Goal: Information Seeking & Learning: Learn about a topic

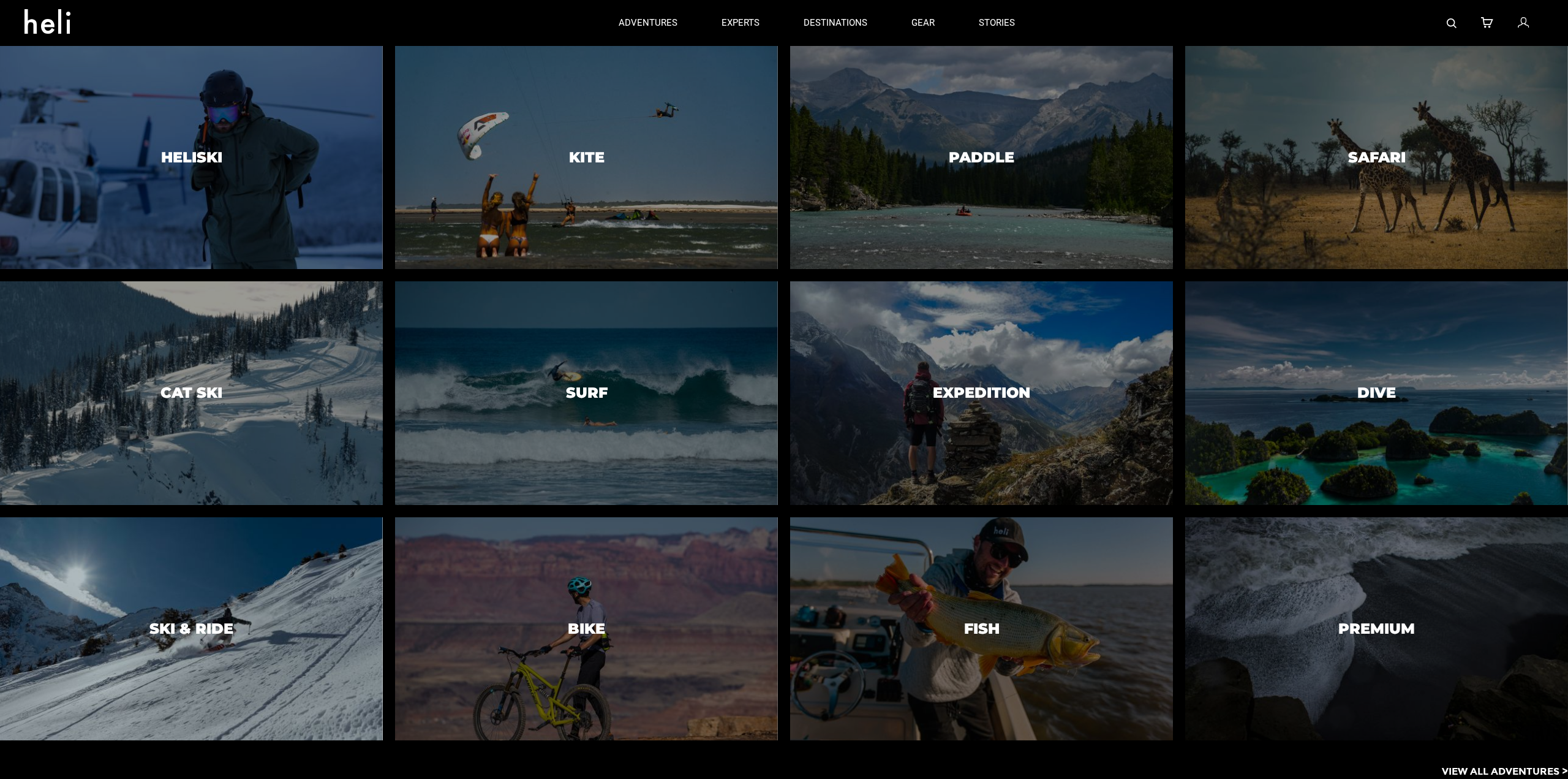
click at [195, 621] on h3 "Ski & Ride" at bounding box center [191, 629] width 84 height 16
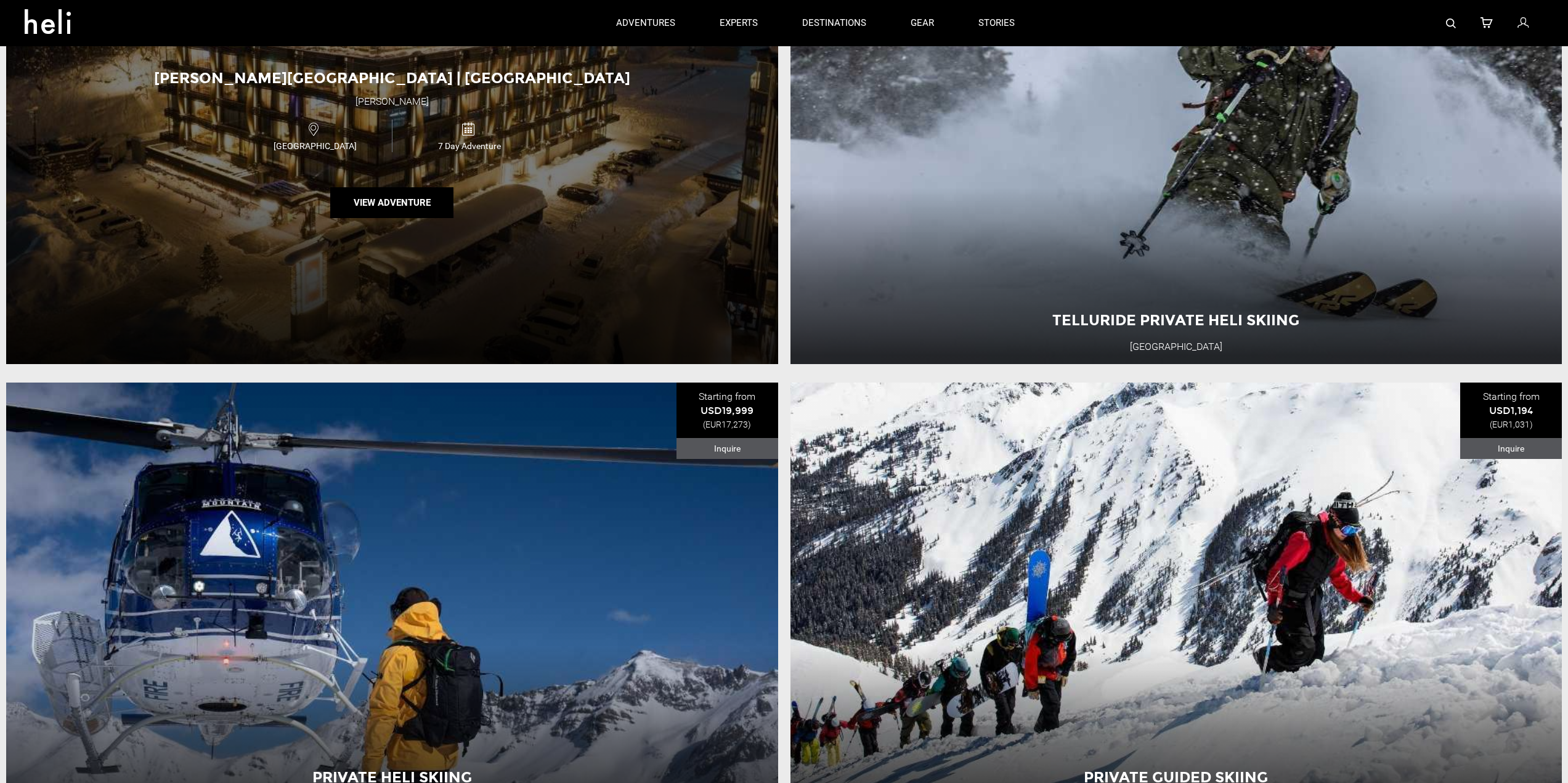
scroll to position [1294, 0]
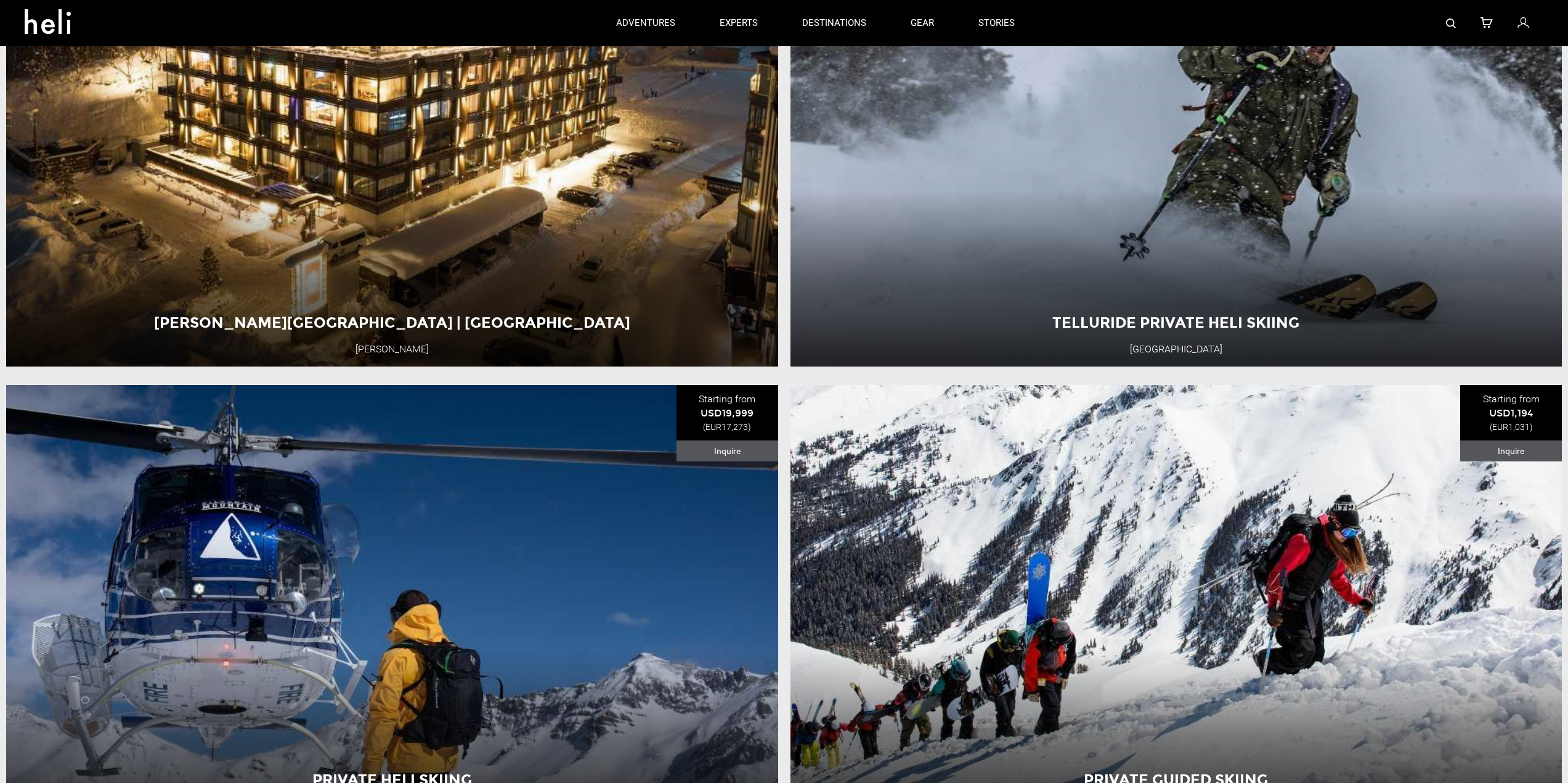
click at [41, 13] on icon at bounding box center [52, 18] width 56 height 20
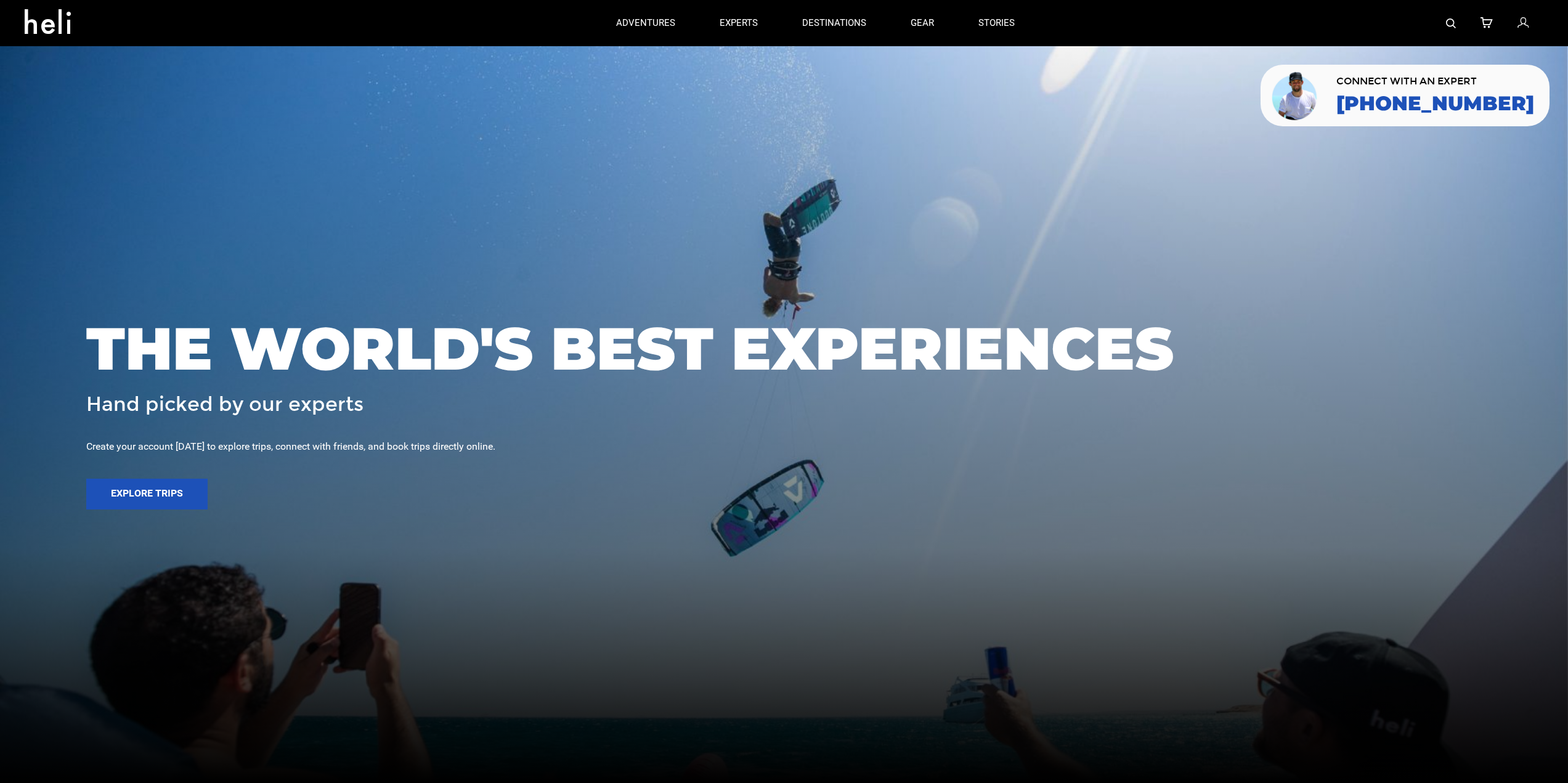
drag, startPoint x: 1091, startPoint y: 14, endPoint x: 1053, endPoint y: 23, distance: 39.1
click at [1091, 14] on div at bounding box center [1290, 23] width 507 height 46
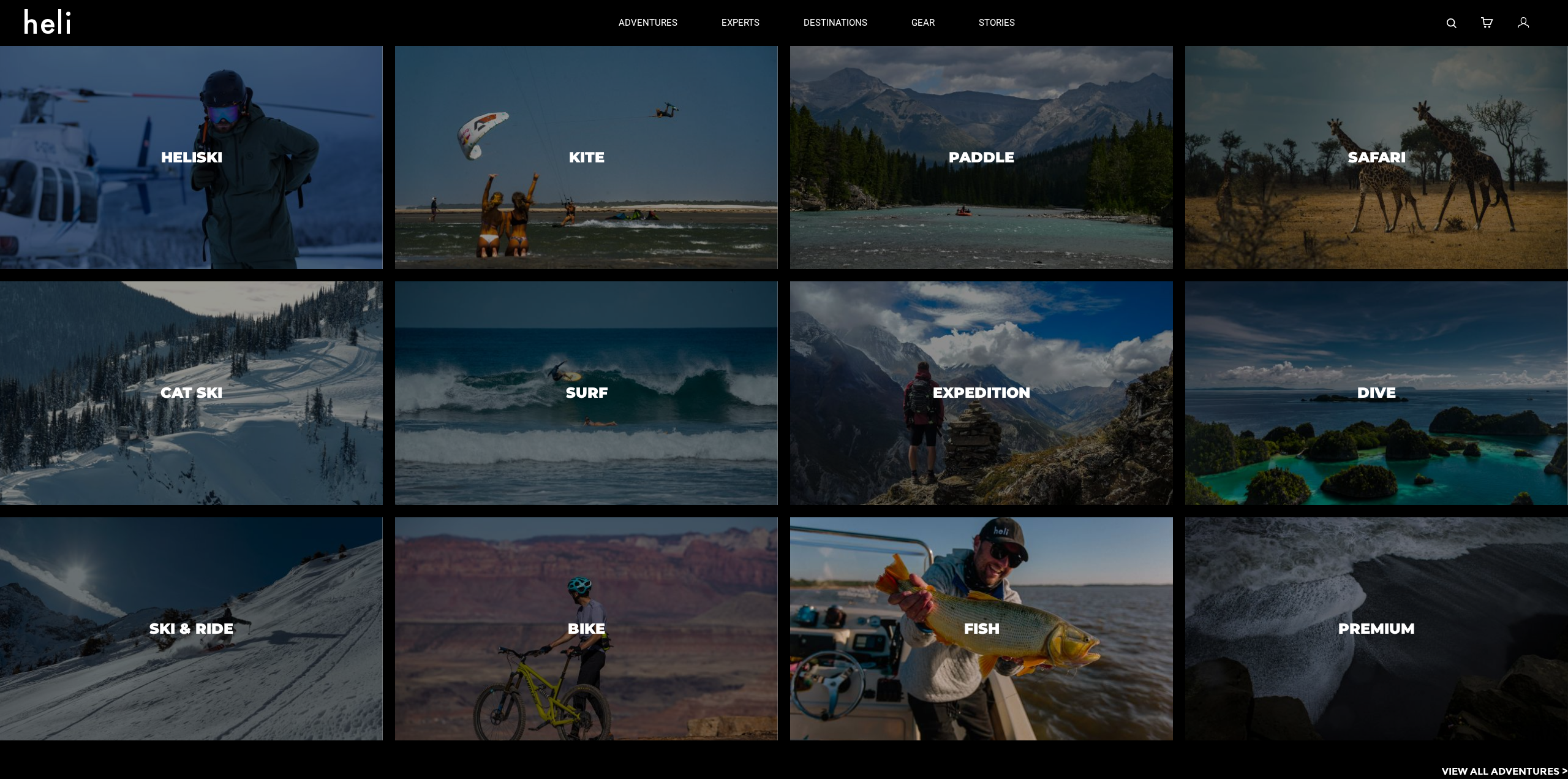
click at [917, 611] on div at bounding box center [981, 629] width 391 height 228
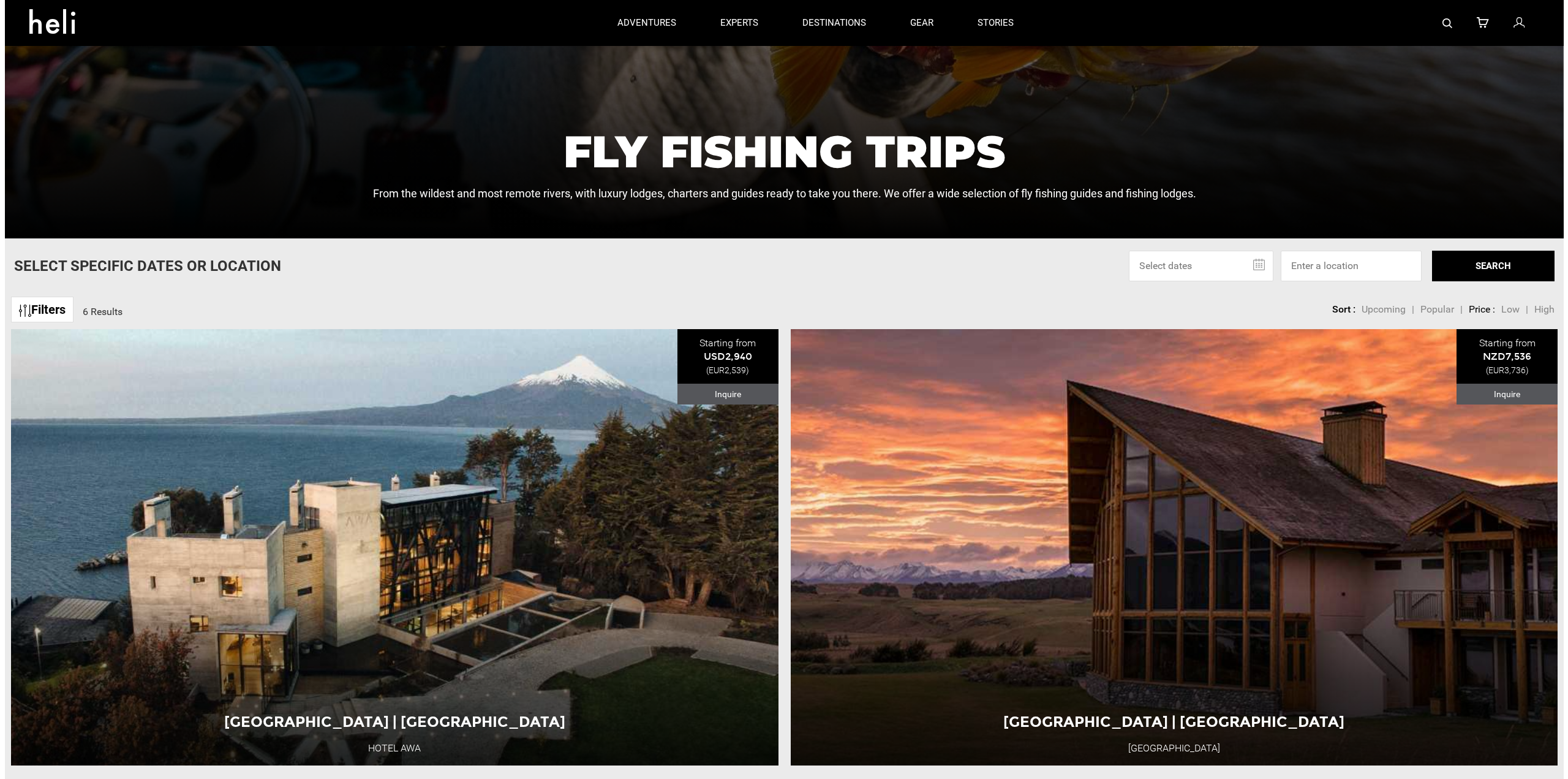
scroll to position [184, 0]
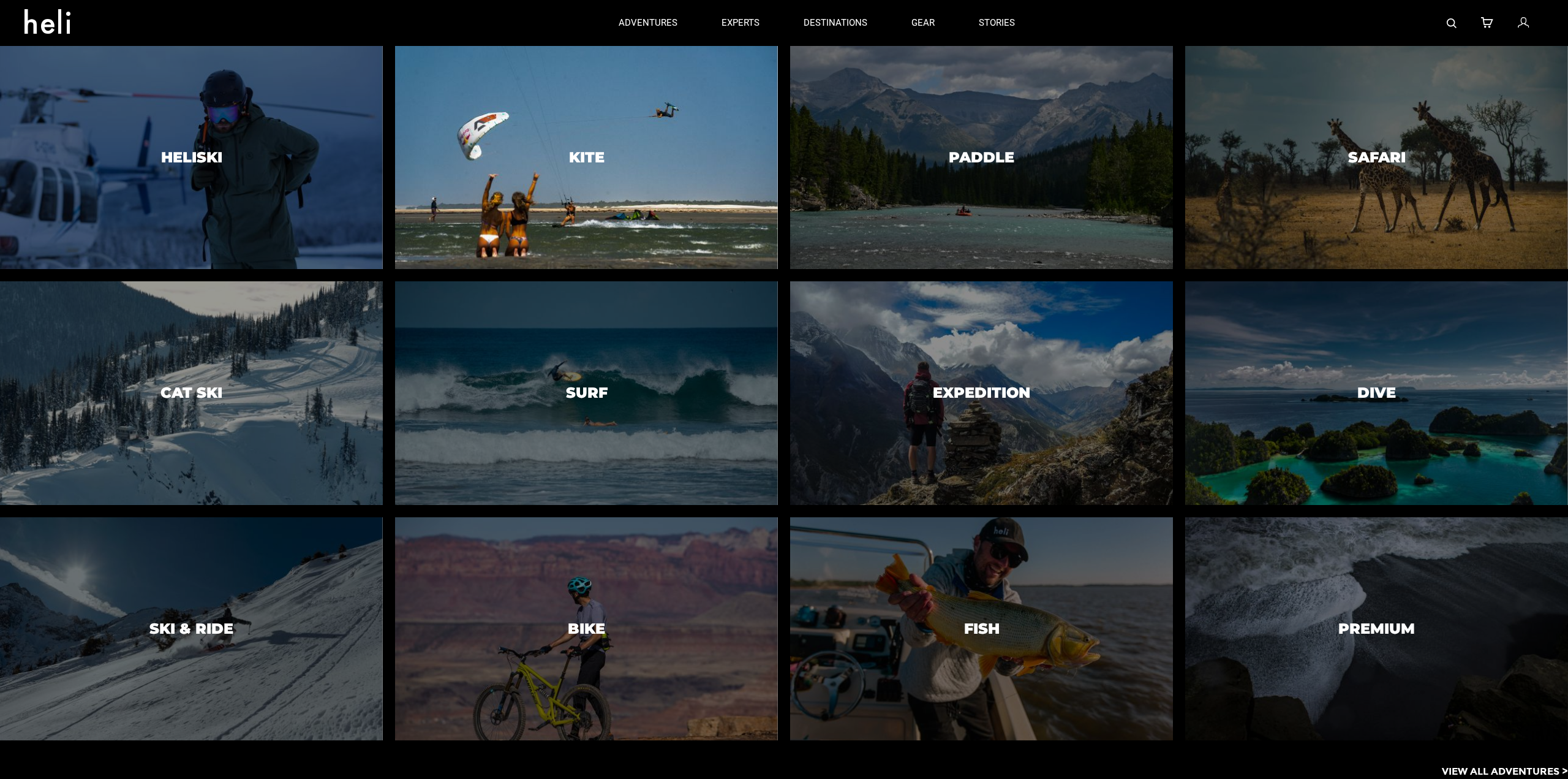
click at [653, 175] on div at bounding box center [587, 158] width 391 height 228
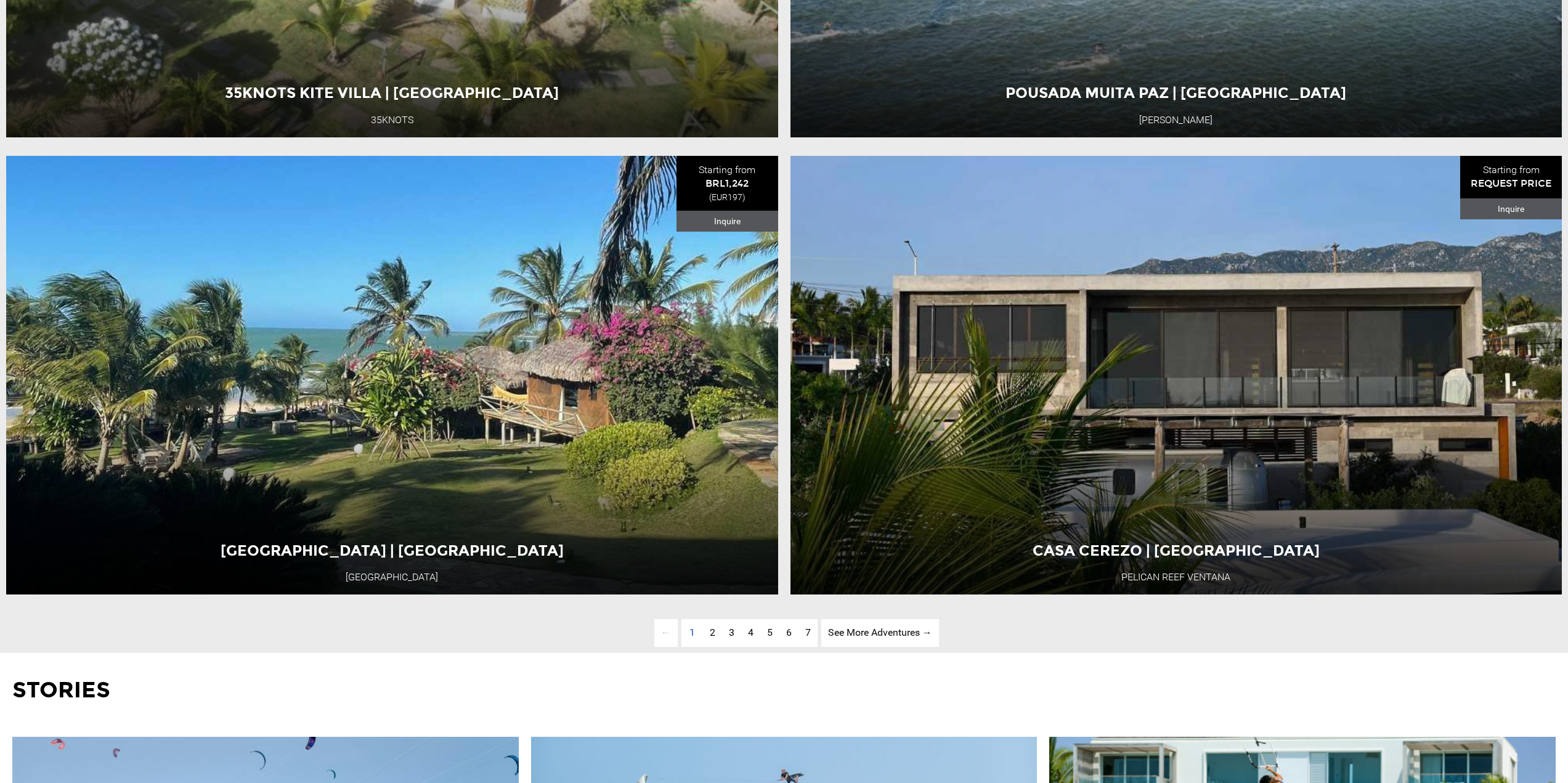
scroll to position [5359, 0]
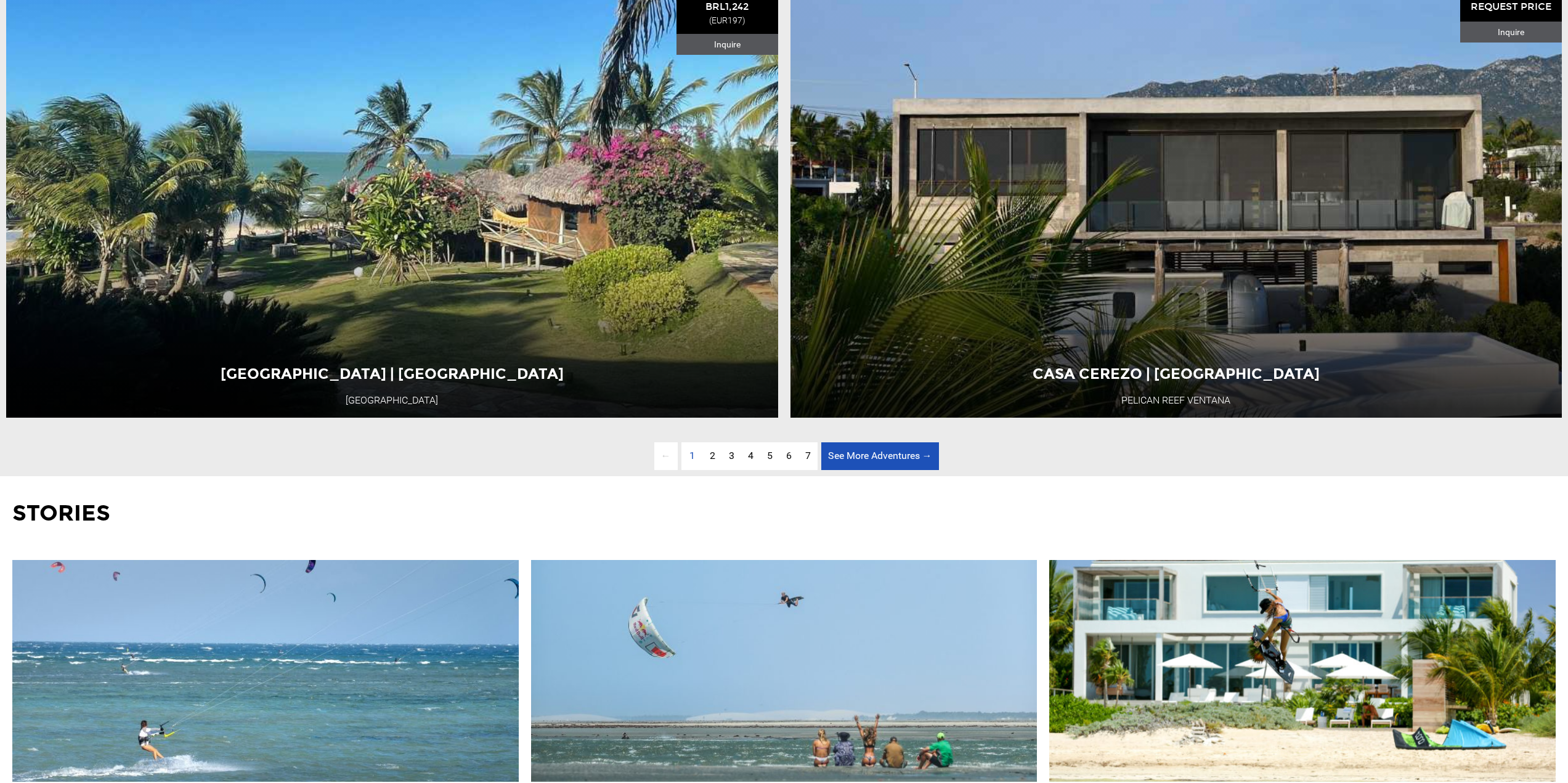
click at [865, 470] on link "See More Adventures → page" at bounding box center [880, 456] width 118 height 27
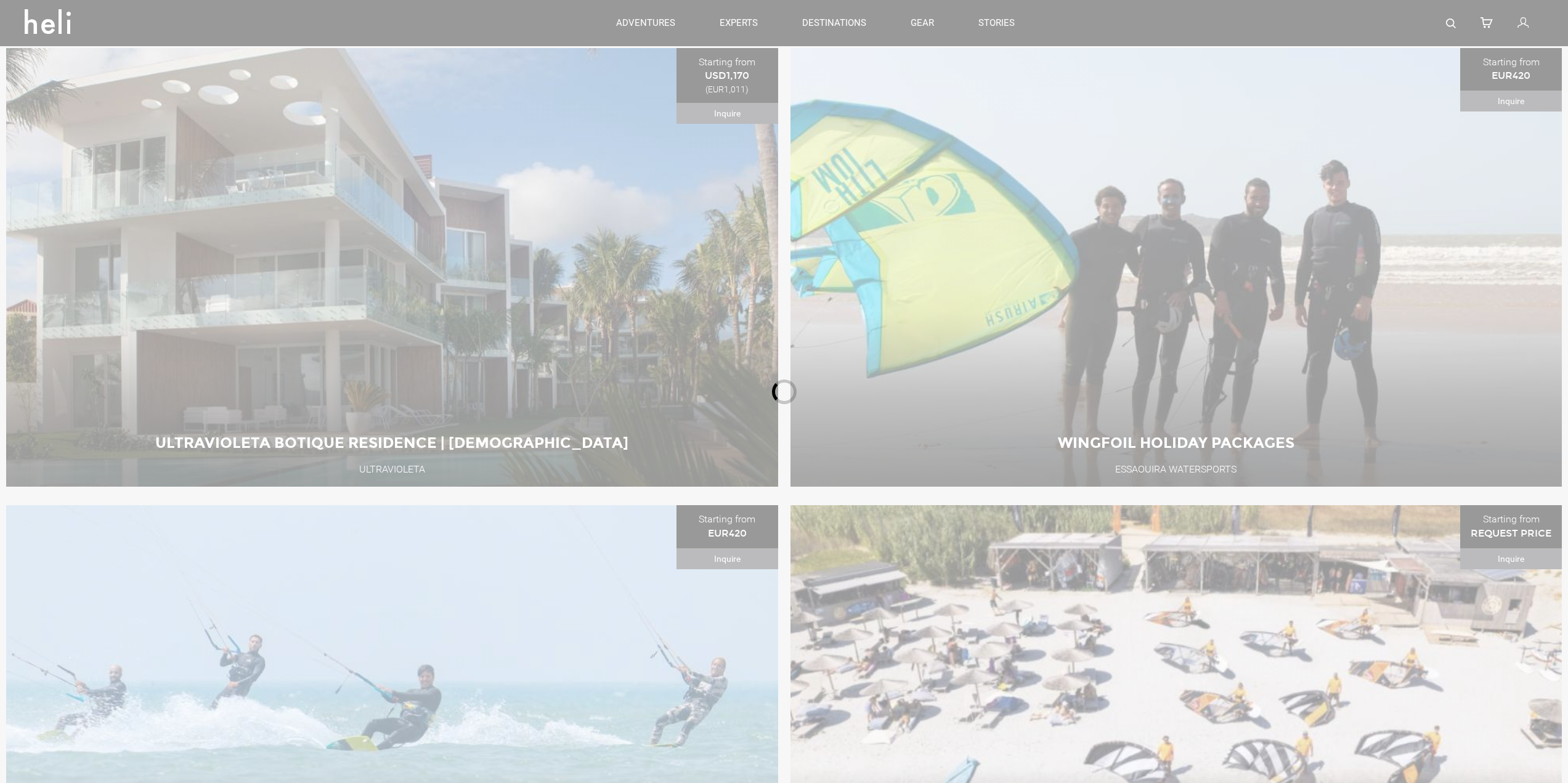
scroll to position [706, 0]
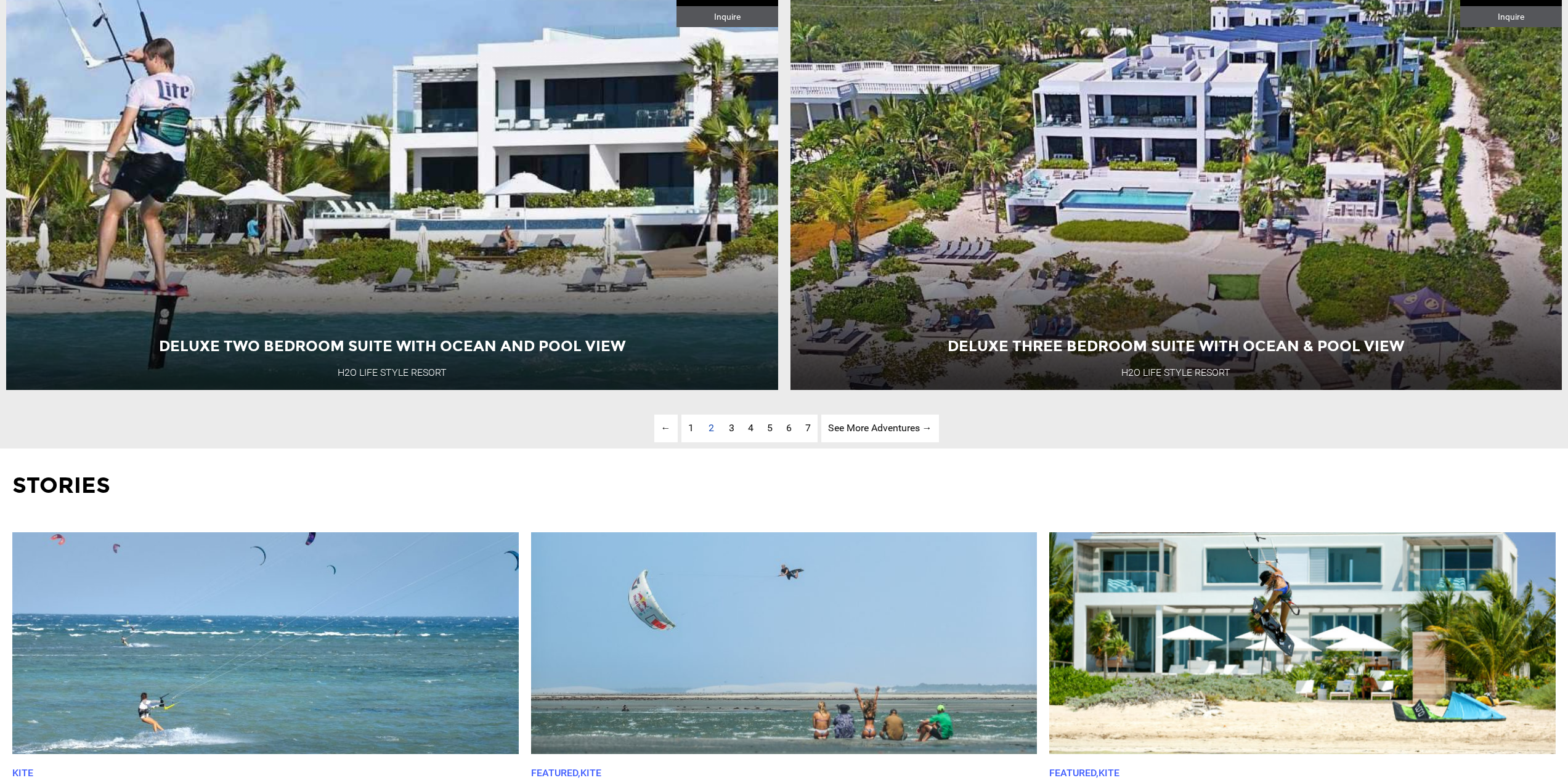
scroll to position [5572, 0]
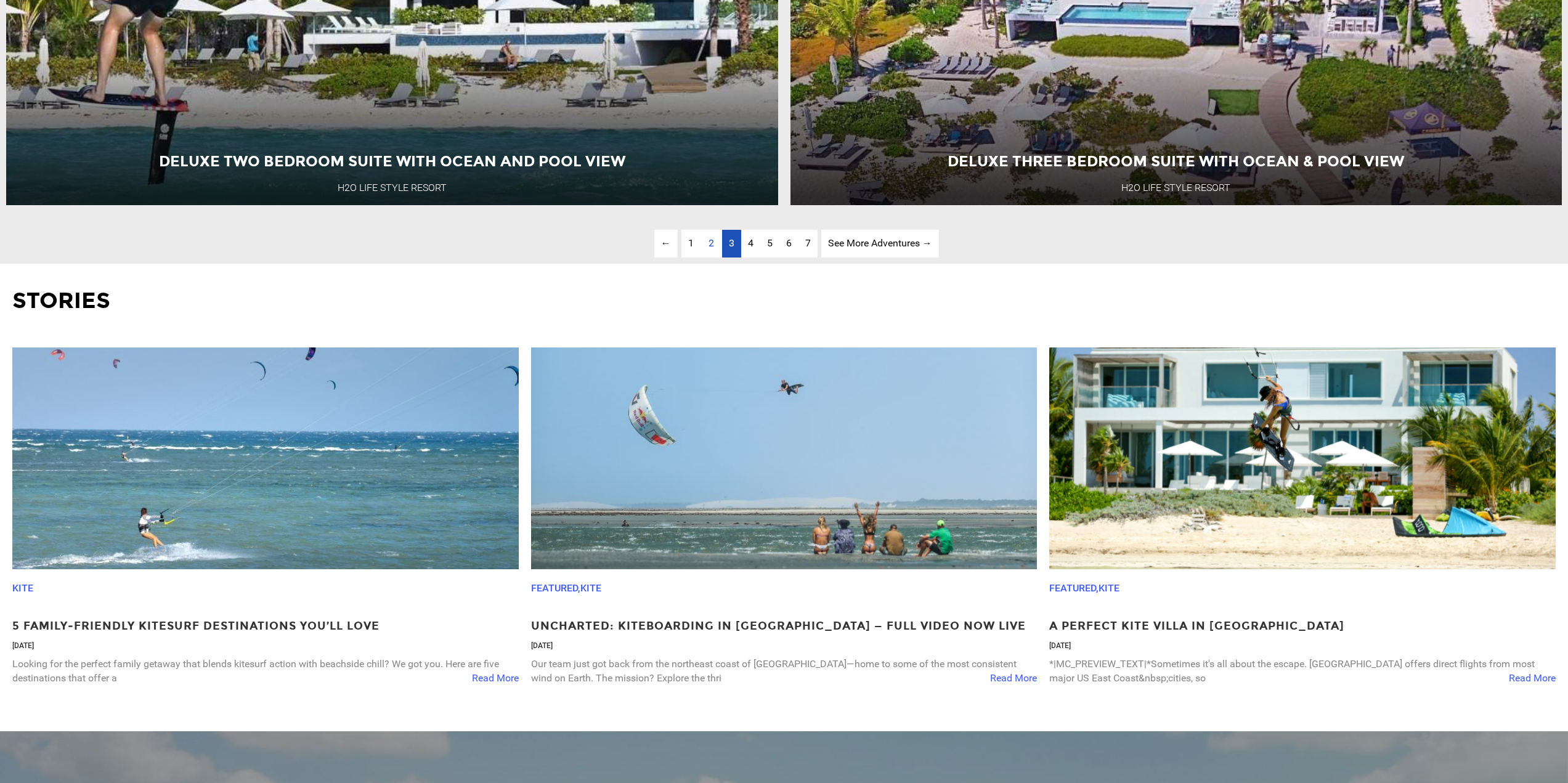
click at [736, 258] on link "page 3" at bounding box center [731, 243] width 19 height 27
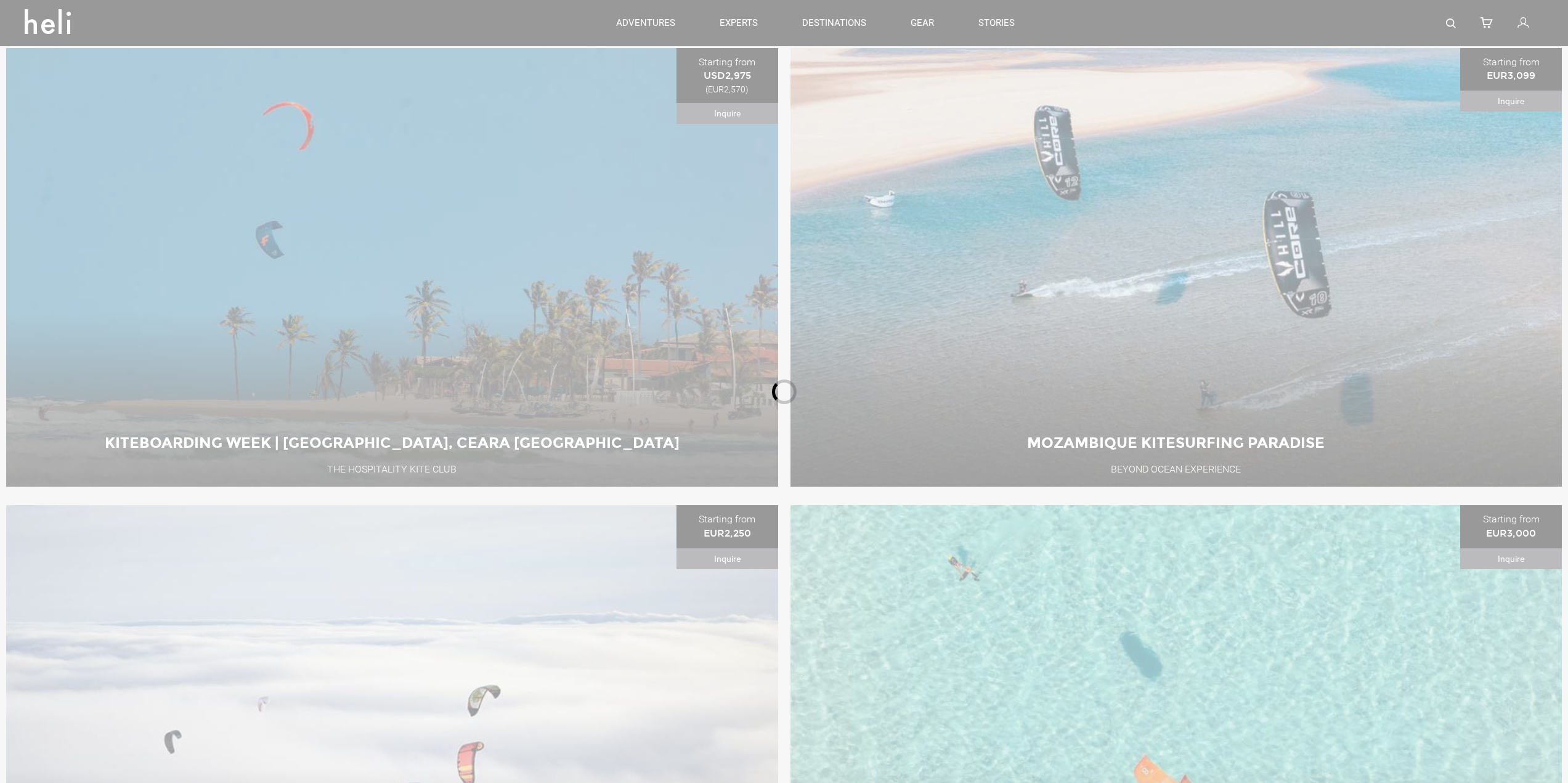
scroll to position [706, 0]
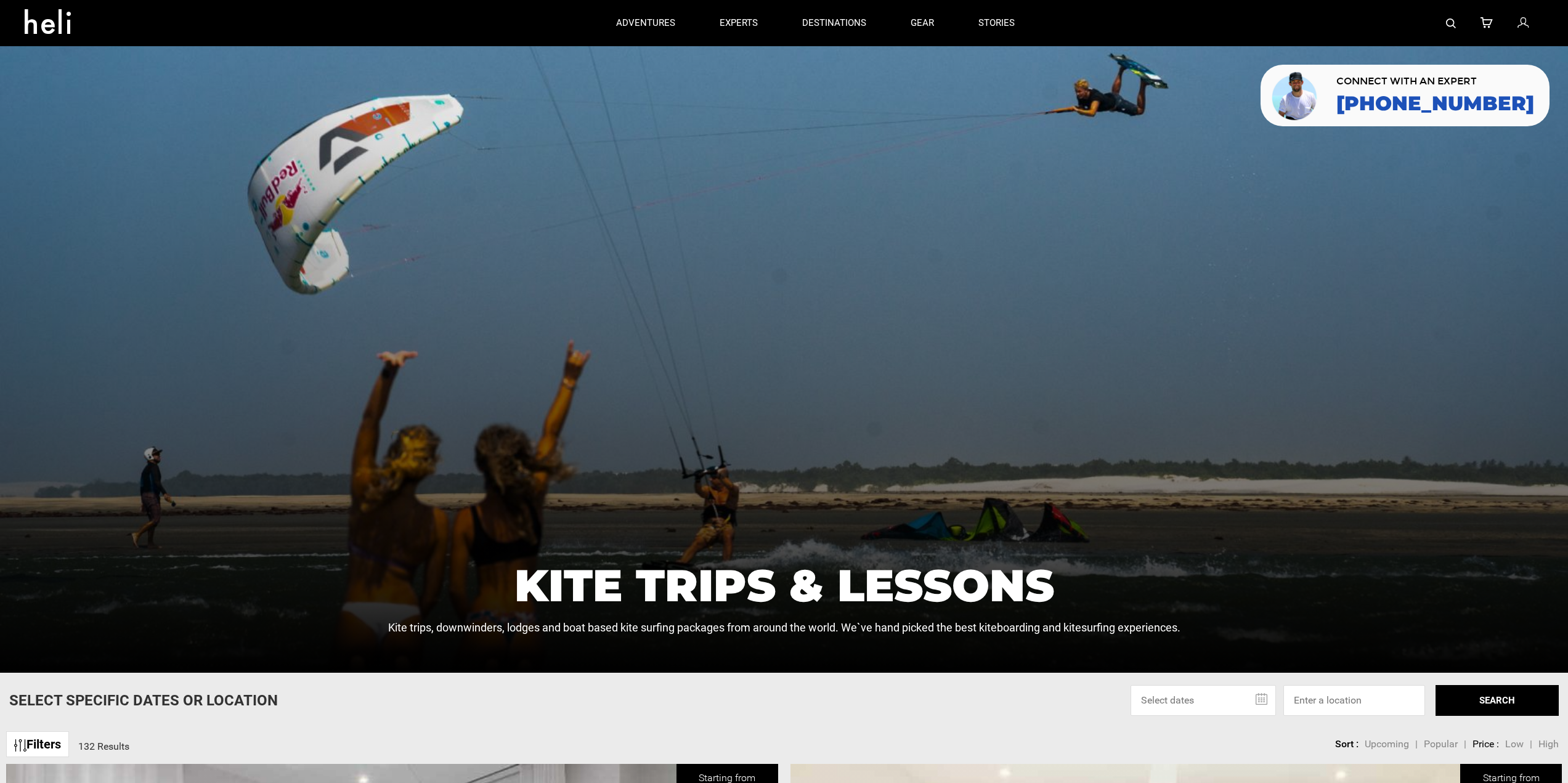
scroll to position [185, 0]
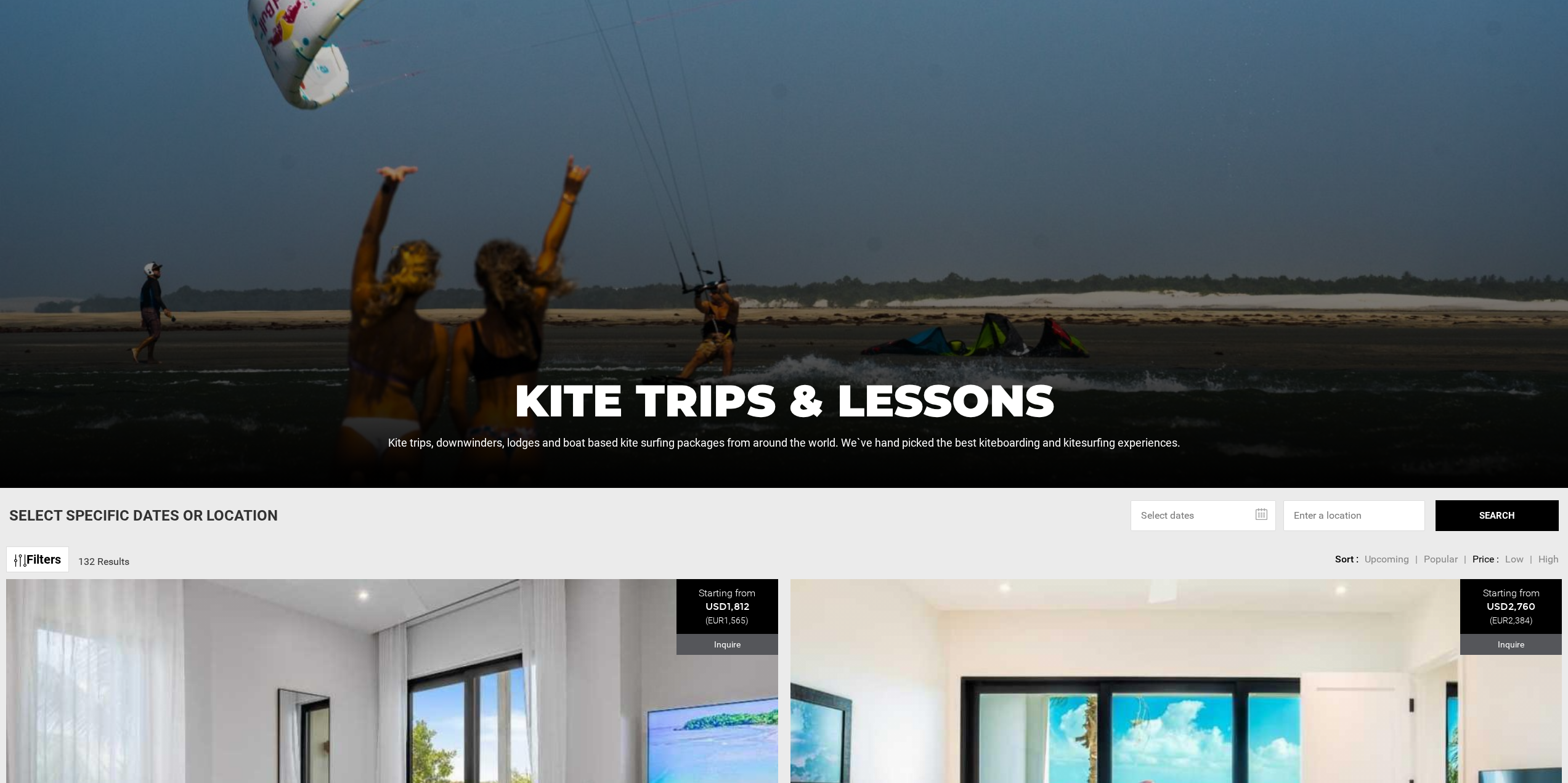
click at [1201, 514] on input "text" at bounding box center [1203, 514] width 145 height 30
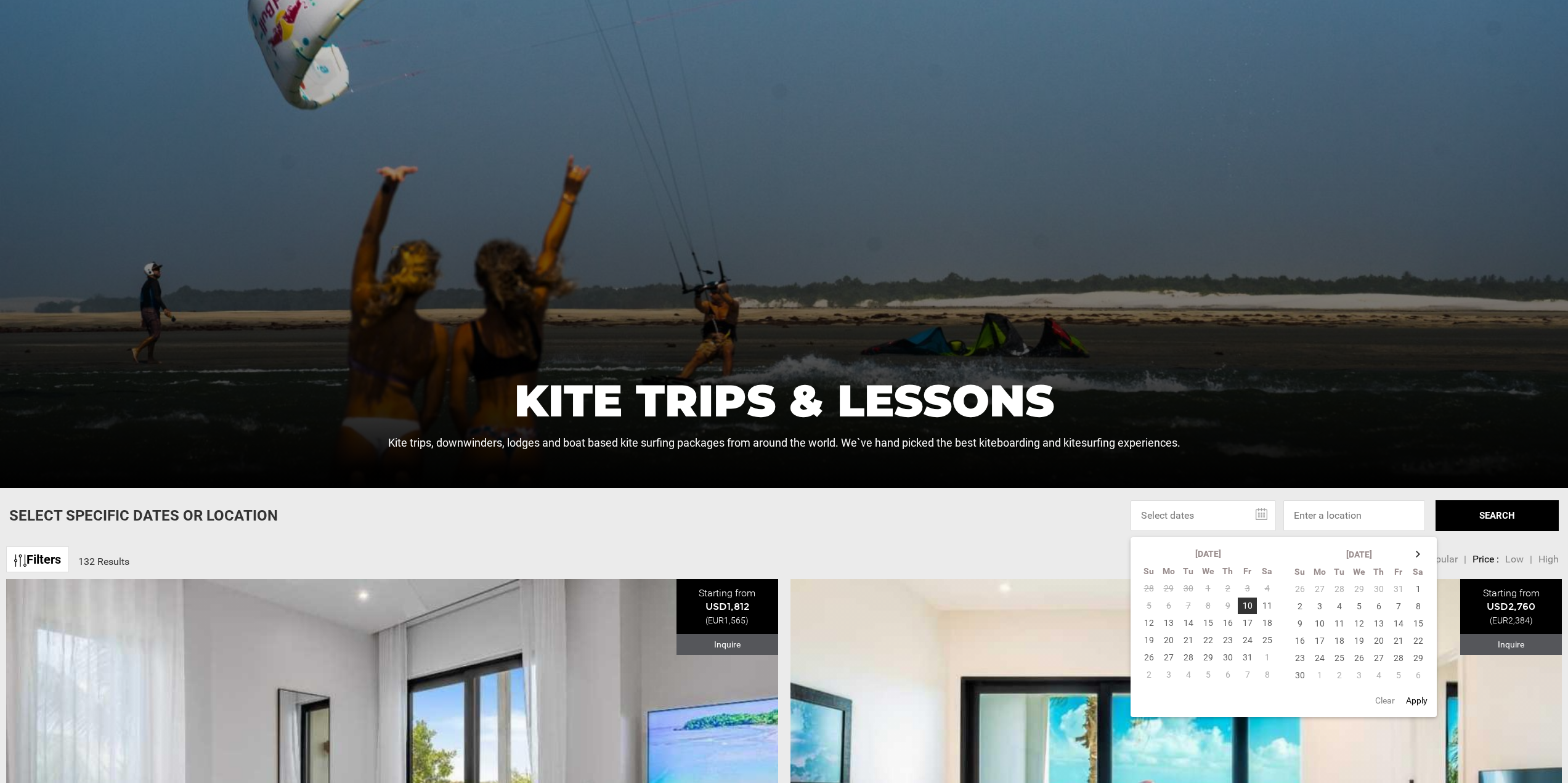
click at [1201, 514] on input "text" at bounding box center [1203, 514] width 145 height 30
click at [55, 555] on link "Filters" at bounding box center [37, 560] width 63 height 26
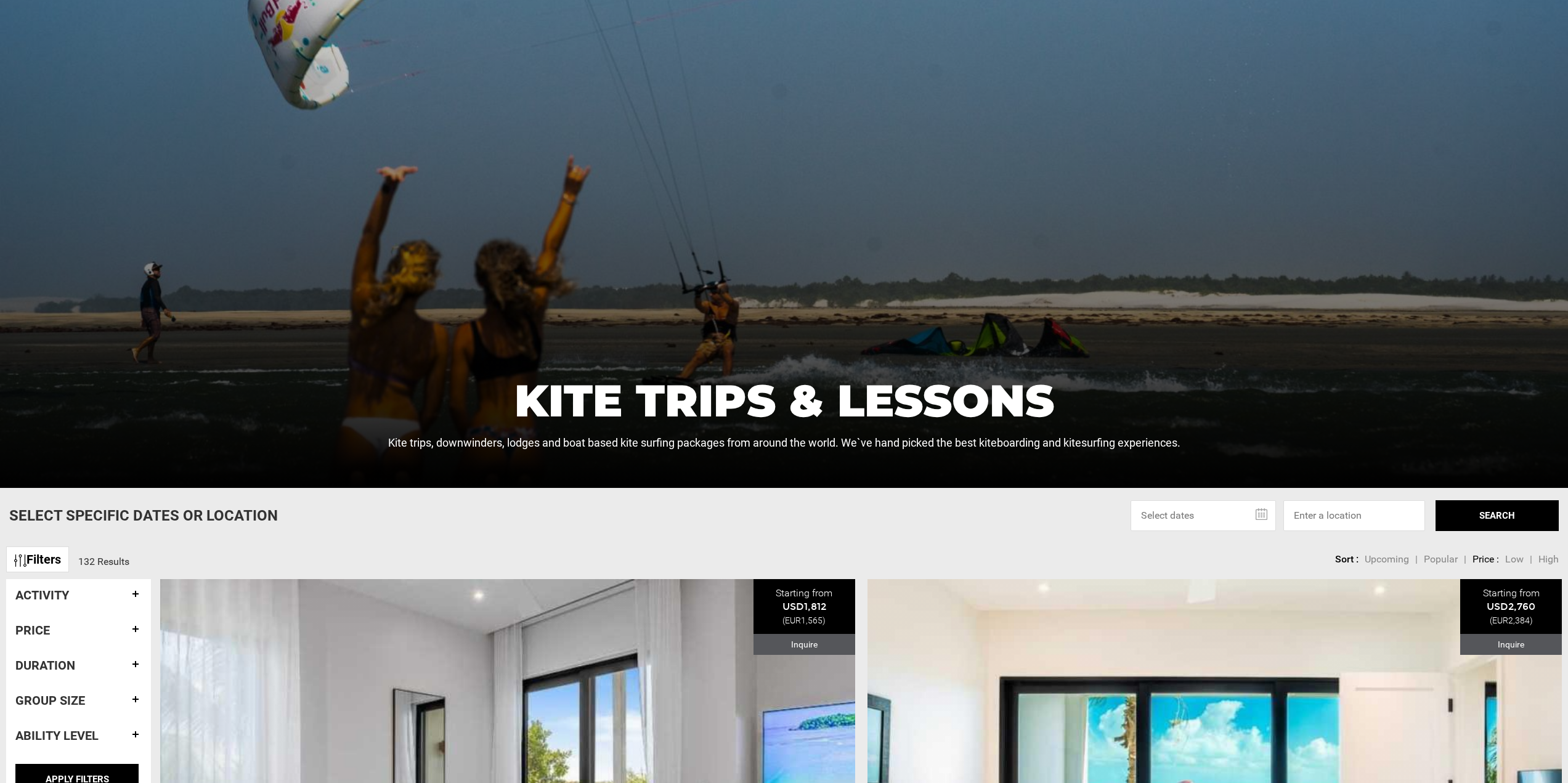
click at [56, 629] on h4 "Price" at bounding box center [78, 630] width 126 height 14
click at [338, 402] on div at bounding box center [784, 174] width 1568 height 626
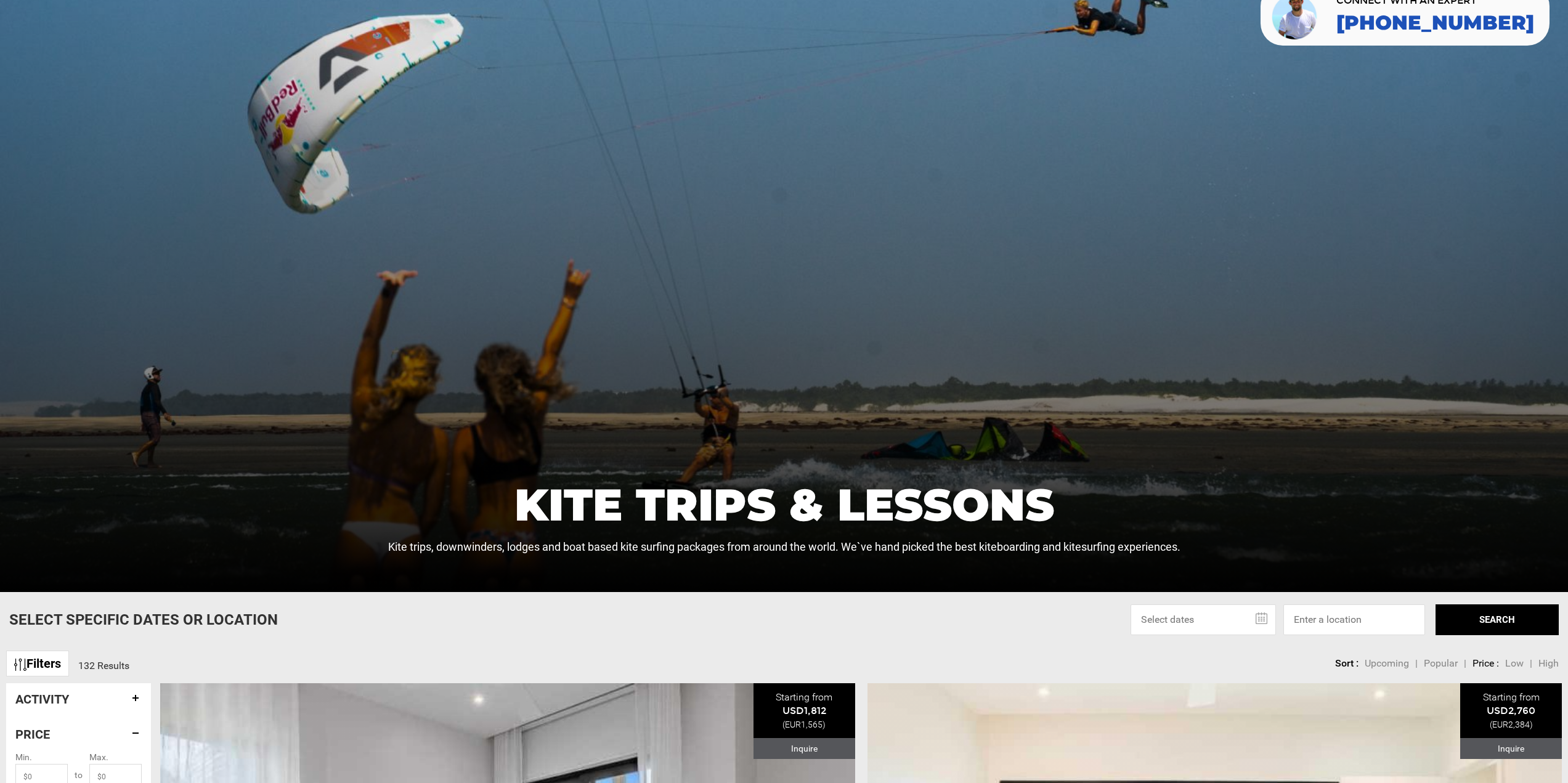
scroll to position [0, 0]
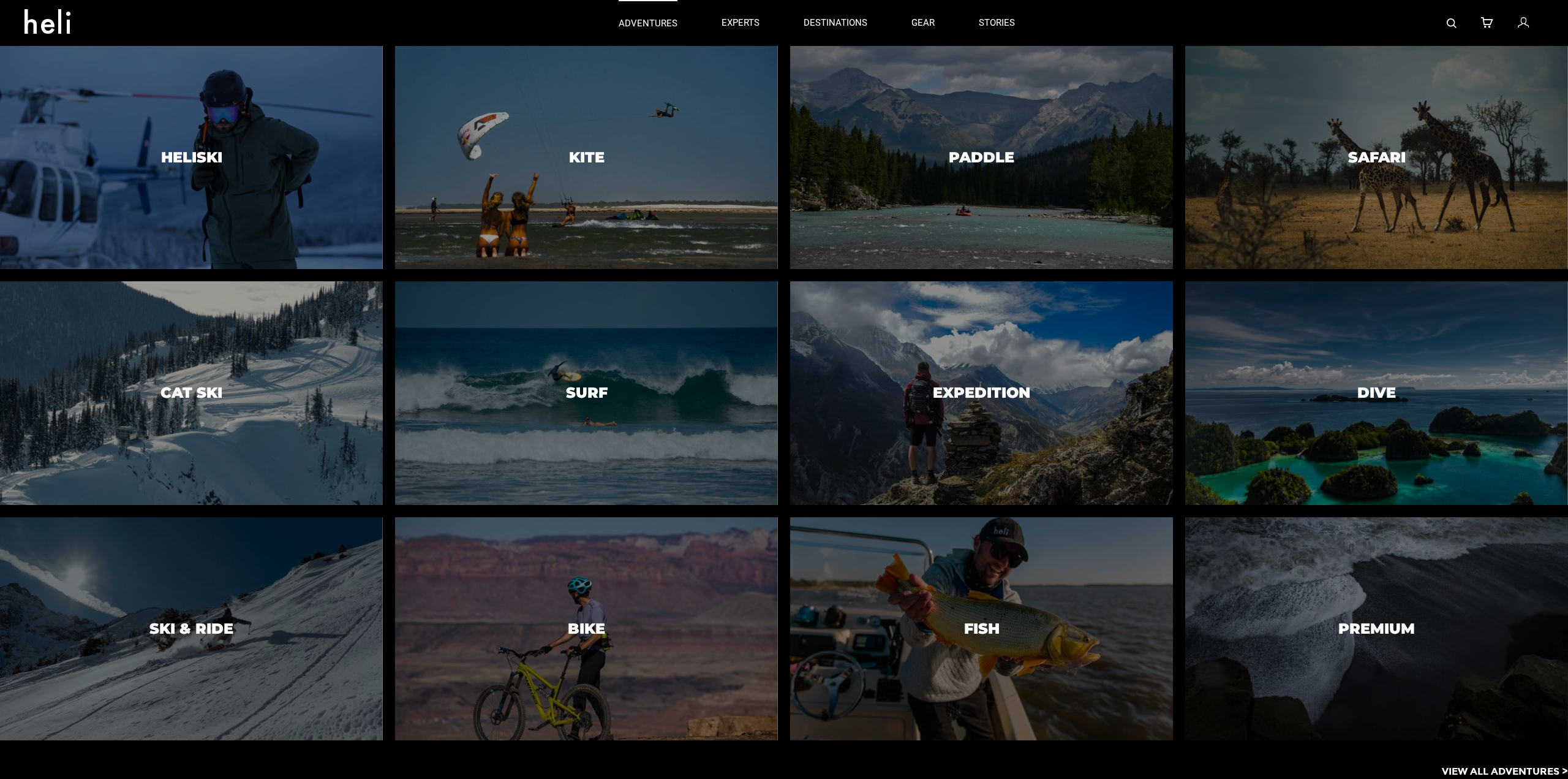
click at [658, 24] on p "adventures" at bounding box center [648, 23] width 58 height 13
click at [654, 22] on p "adventures" at bounding box center [648, 23] width 58 height 13
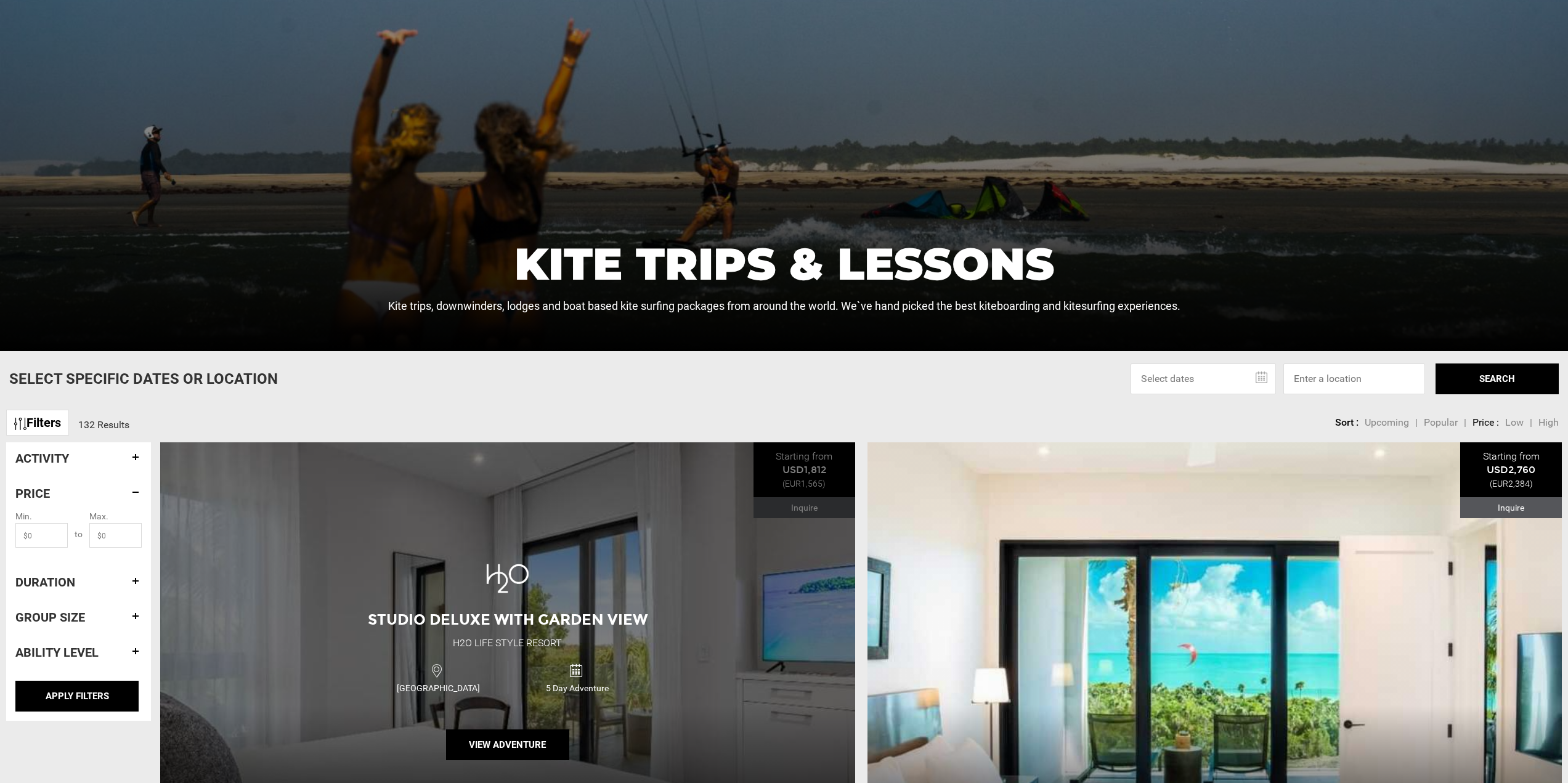
scroll to position [555, 0]
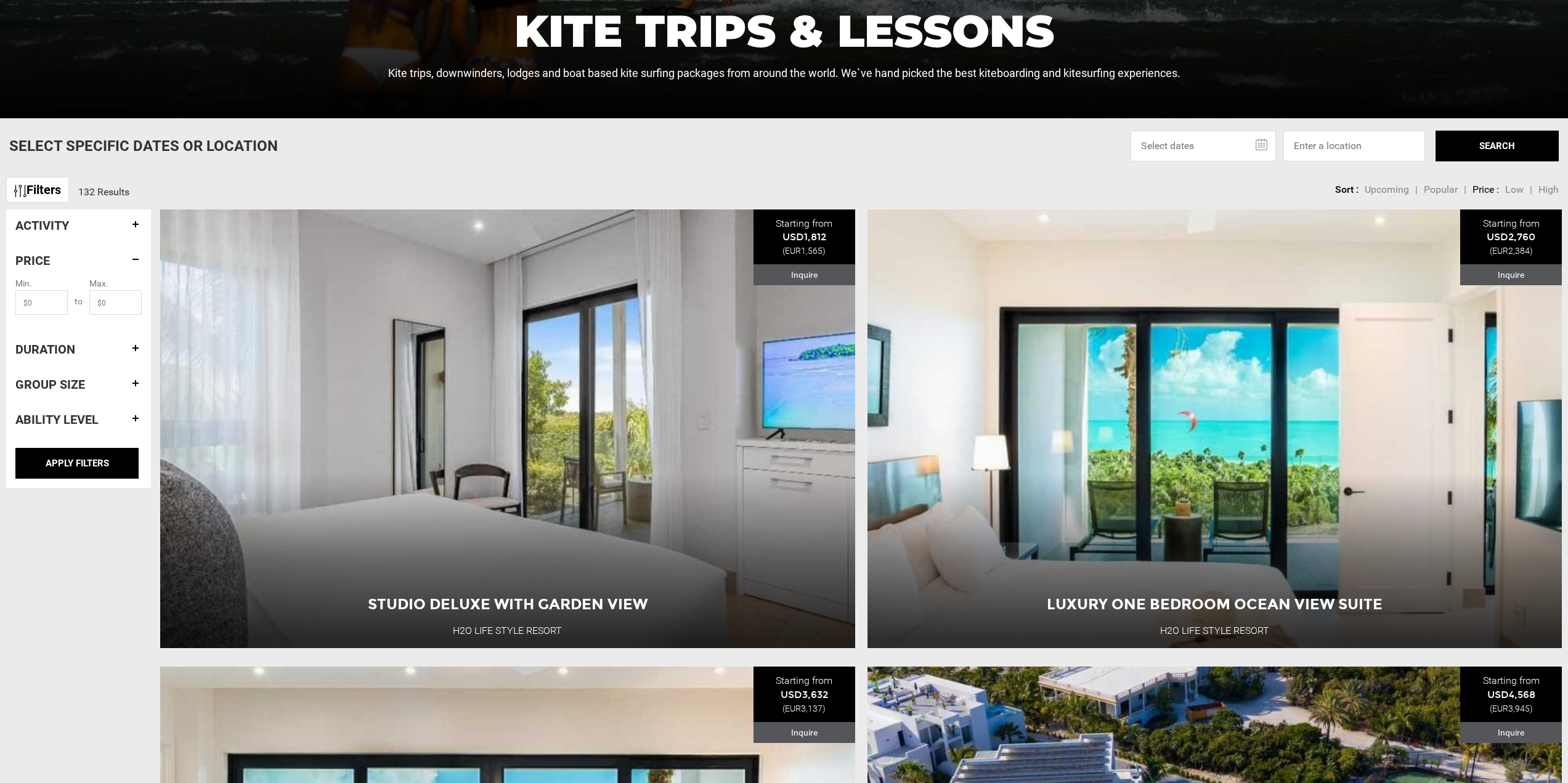
click at [1173, 150] on input "text" at bounding box center [1203, 145] width 145 height 30
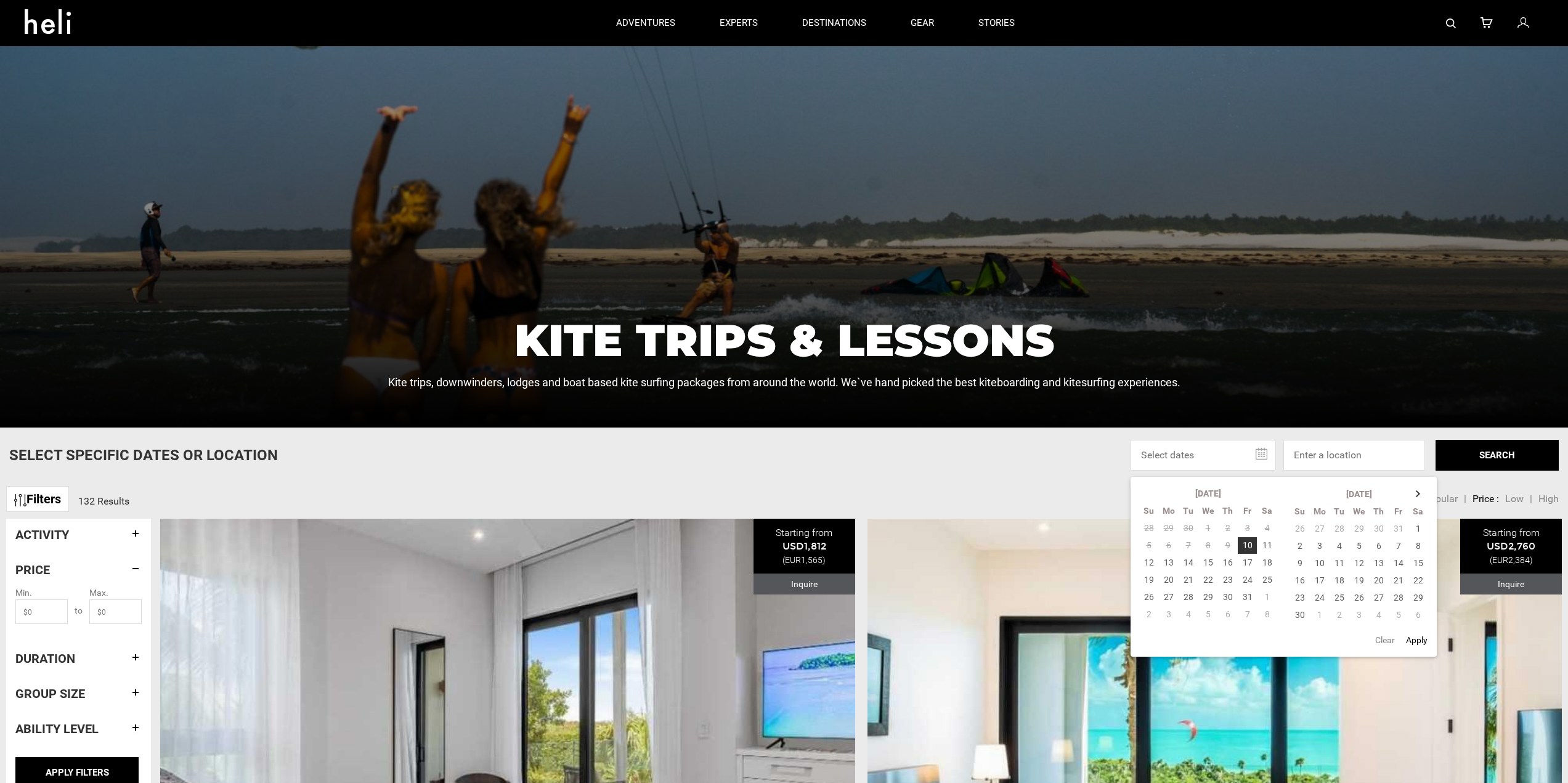
scroll to position [0, 0]
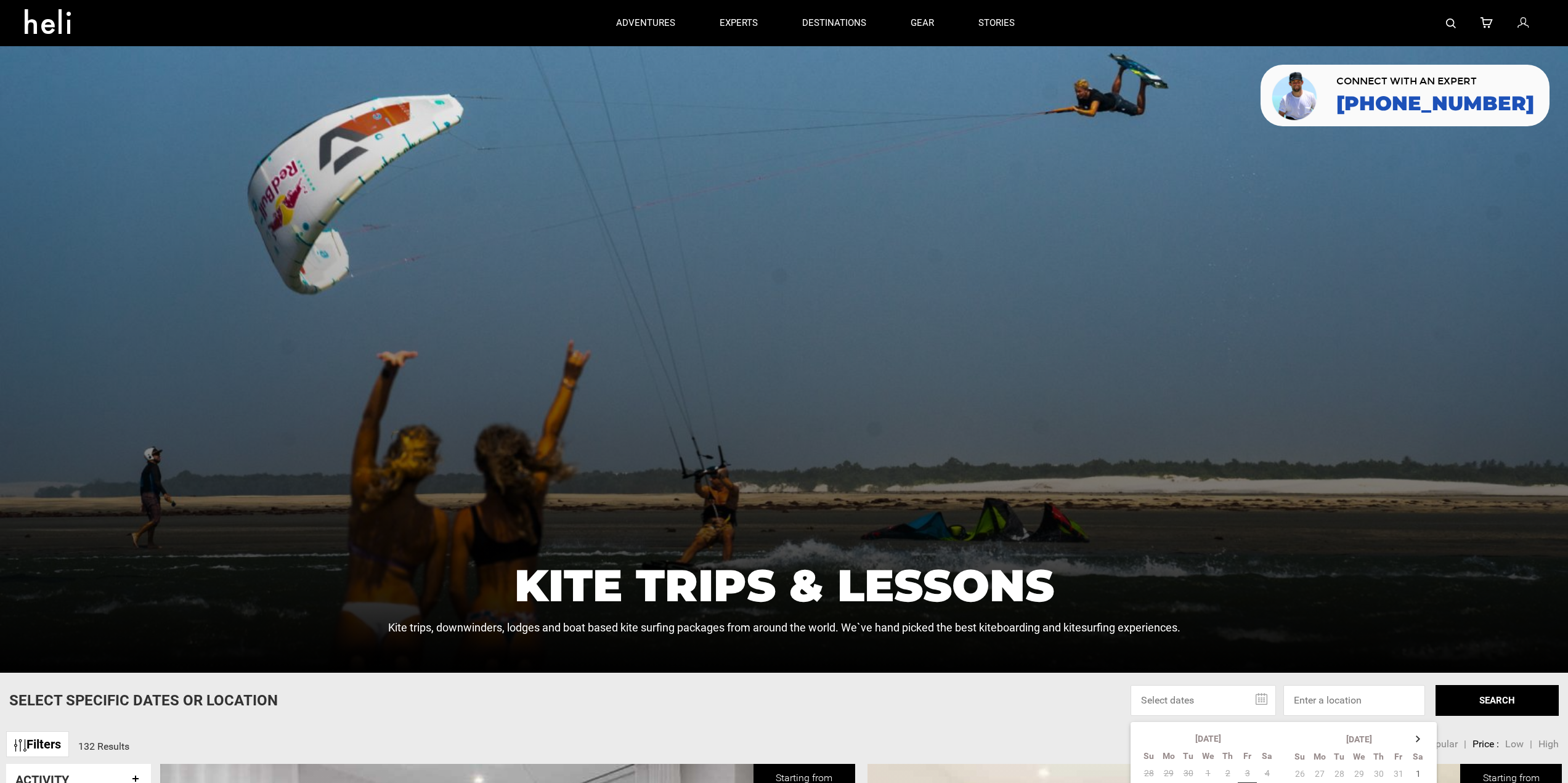
click at [59, 27] on icon at bounding box center [52, 18] width 56 height 20
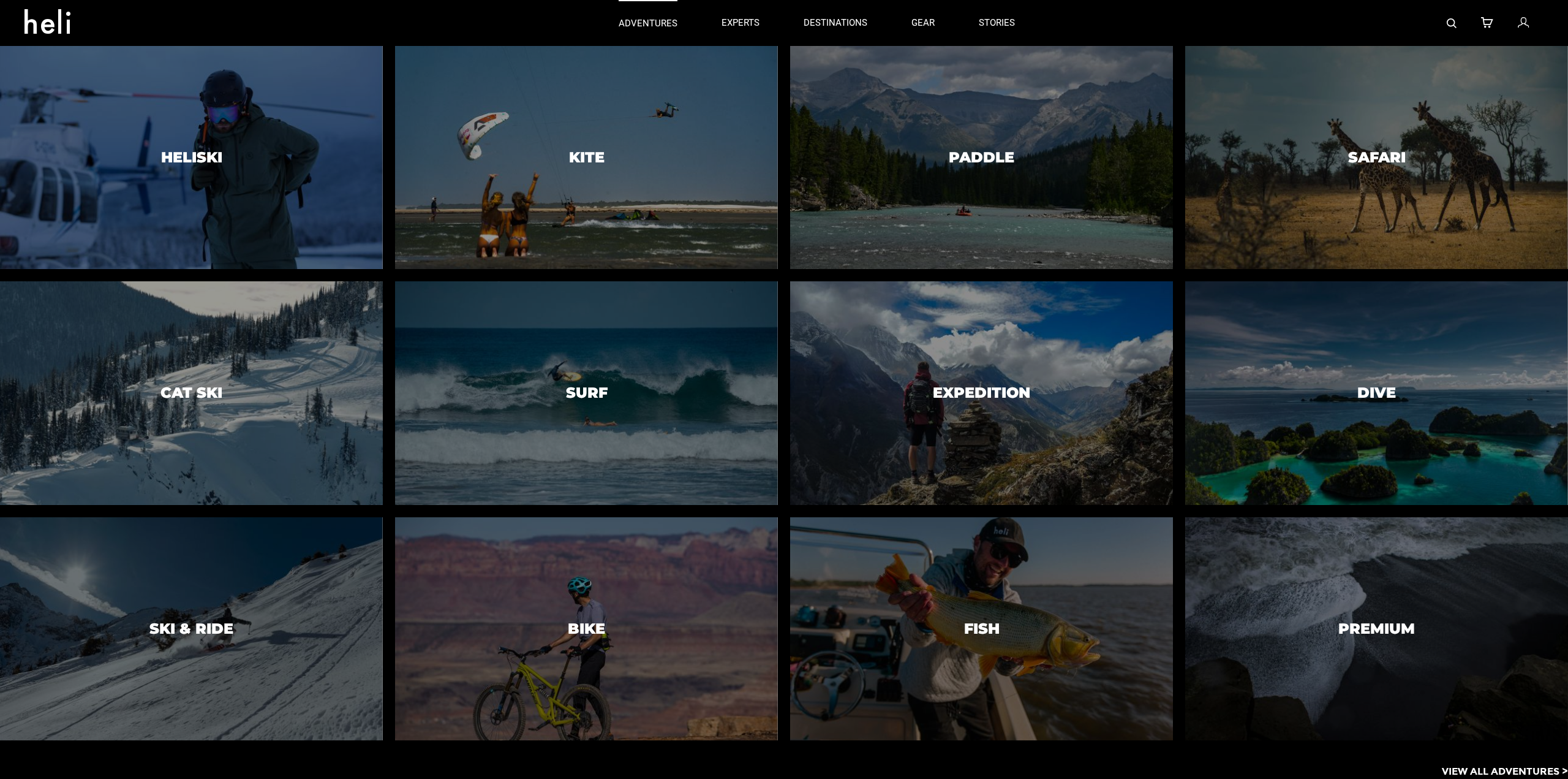
click at [637, 18] on p "adventures" at bounding box center [648, 23] width 58 height 13
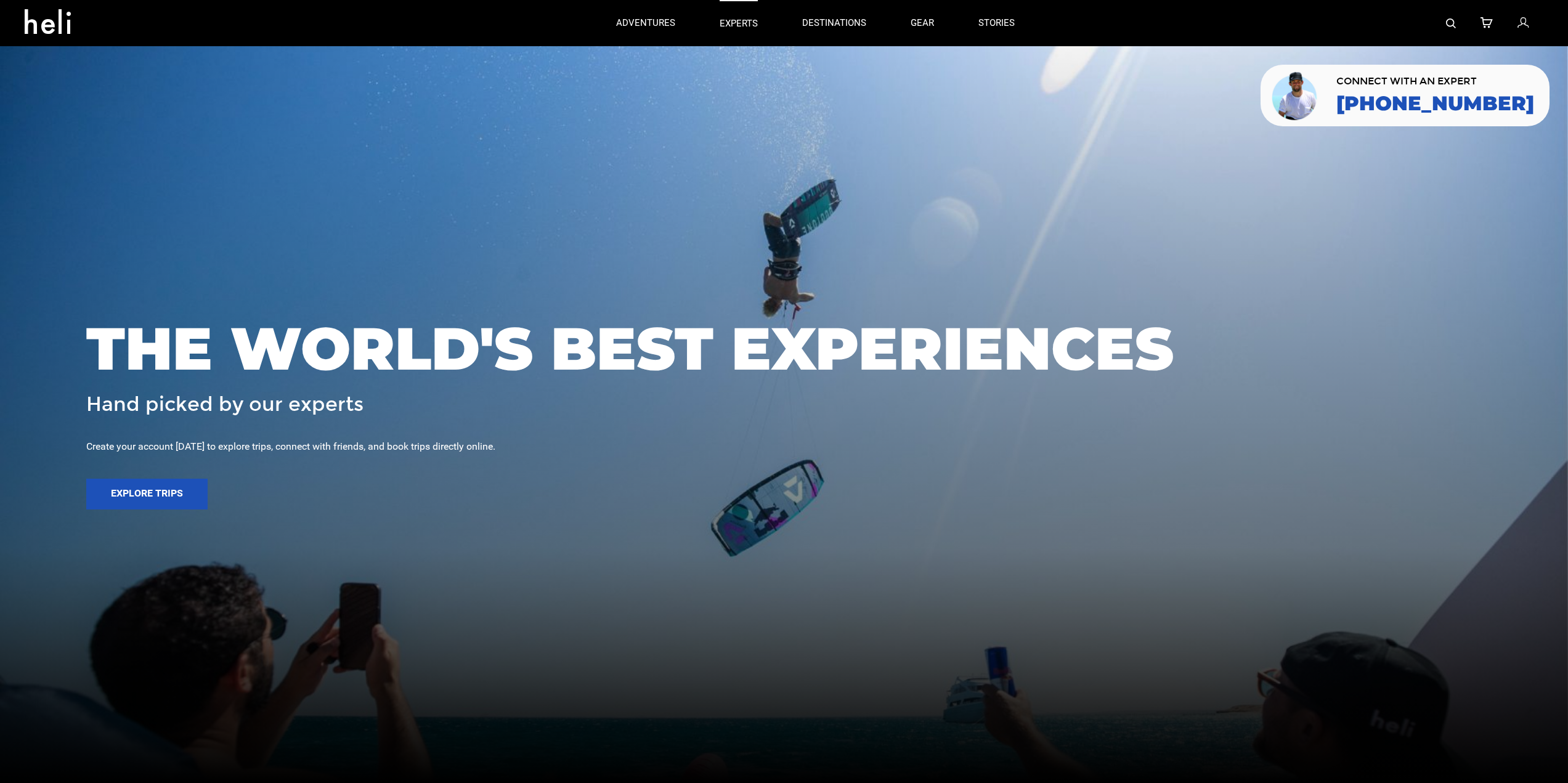
click at [742, 18] on p "experts" at bounding box center [738, 24] width 38 height 13
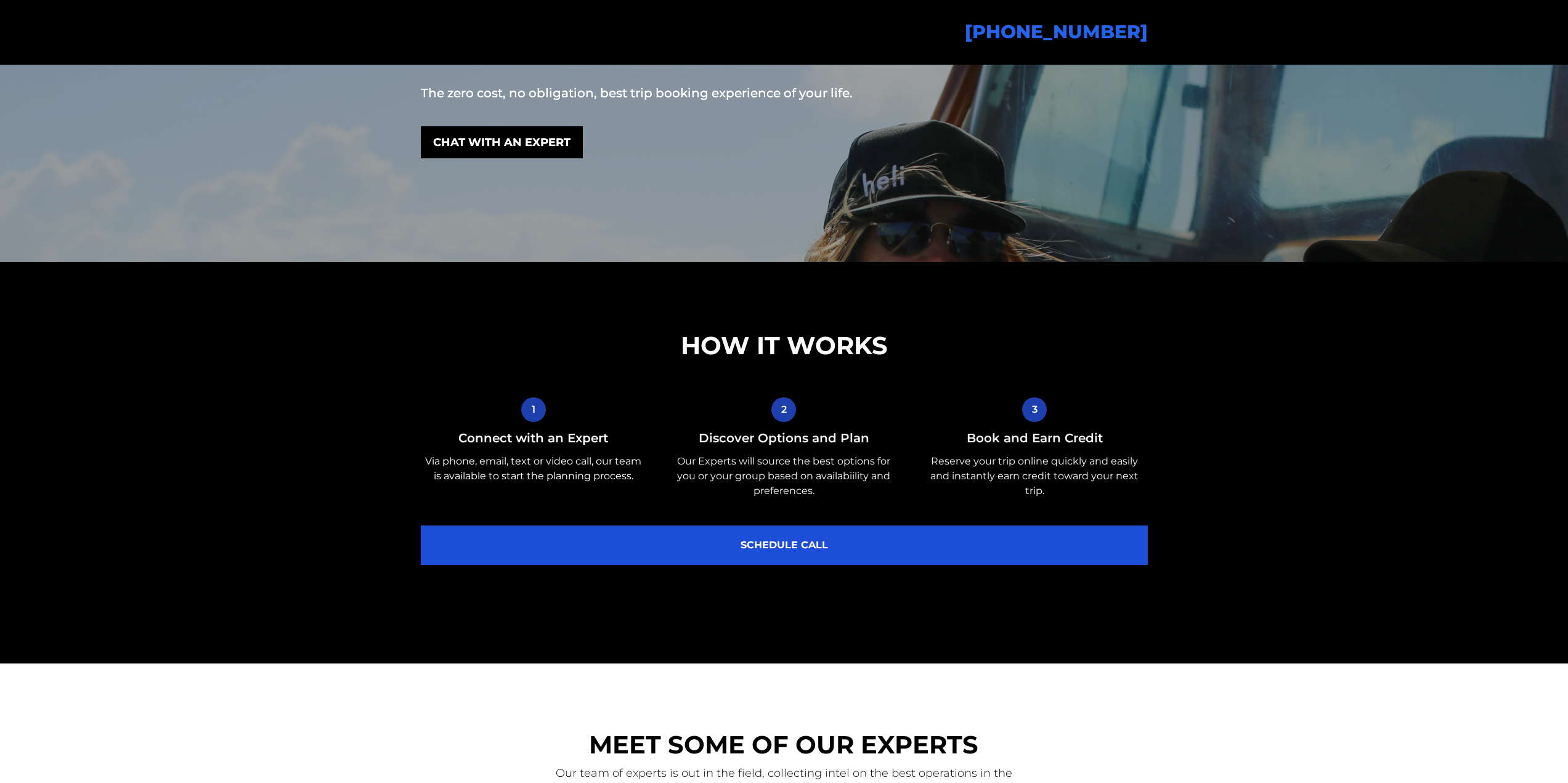
scroll to position [555, 0]
